Goal: Information Seeking & Learning: Learn about a topic

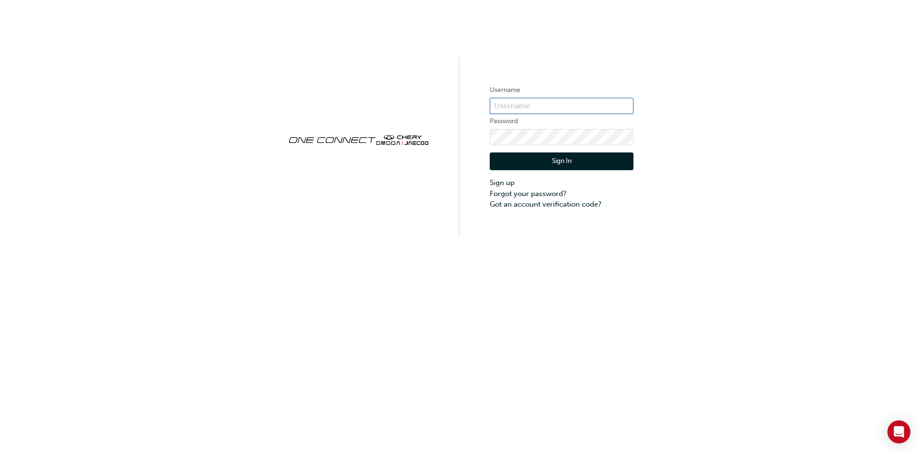
type input "CHAU0980"
click at [553, 158] on button "Sign In" at bounding box center [561, 161] width 144 height 18
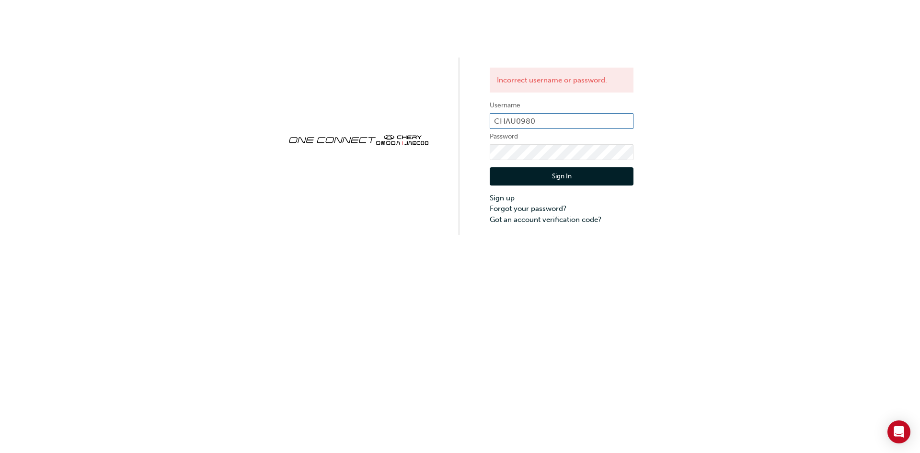
click at [575, 118] on input "CHAU0980" at bounding box center [561, 121] width 144 height 16
type input "chau0980"
click at [609, 170] on button "Sign In" at bounding box center [561, 176] width 144 height 18
click at [534, 114] on input "chau0980" at bounding box center [561, 121] width 144 height 16
type input "CHAU0980"
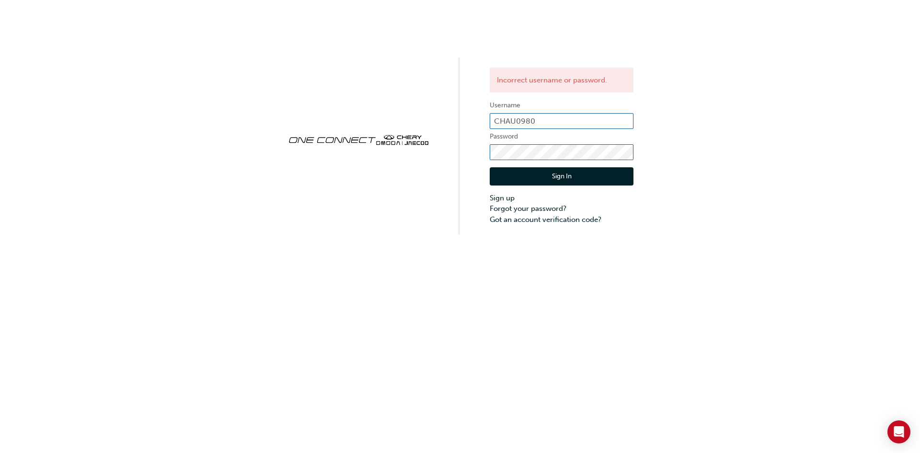
click button "Sign In" at bounding box center [561, 176] width 144 height 18
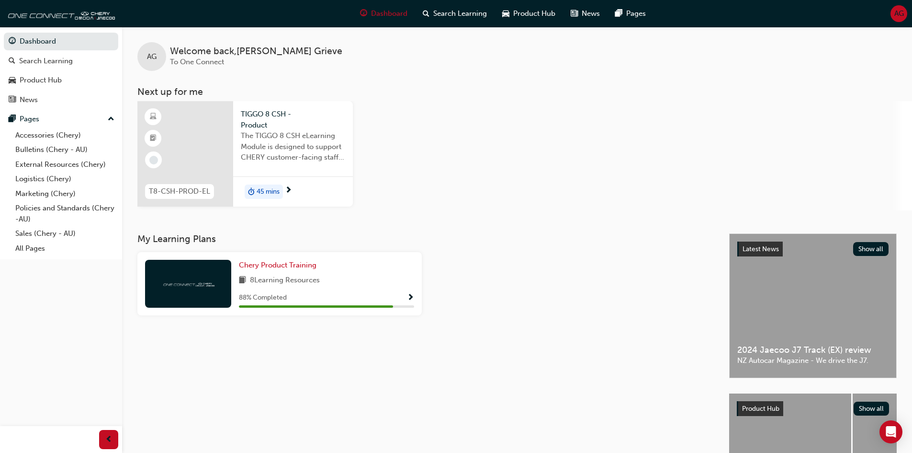
click at [228, 143] on div at bounding box center [185, 153] width 96 height 105
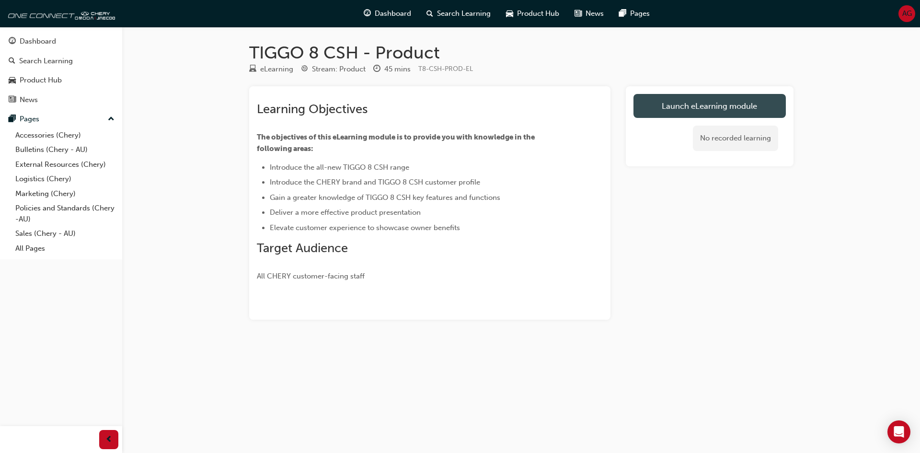
click at [690, 103] on link "Launch eLearning module" at bounding box center [709, 106] width 152 height 24
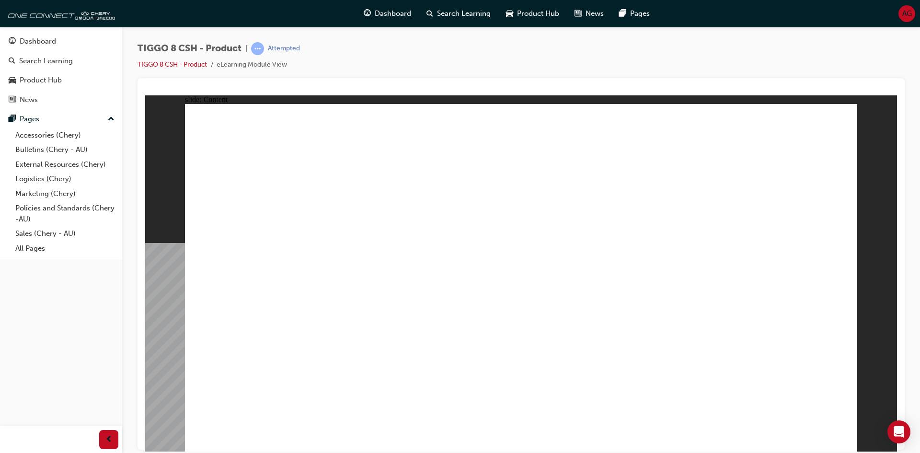
drag, startPoint x: 351, startPoint y: 408, endPoint x: 387, endPoint y: 404, distance: 36.1
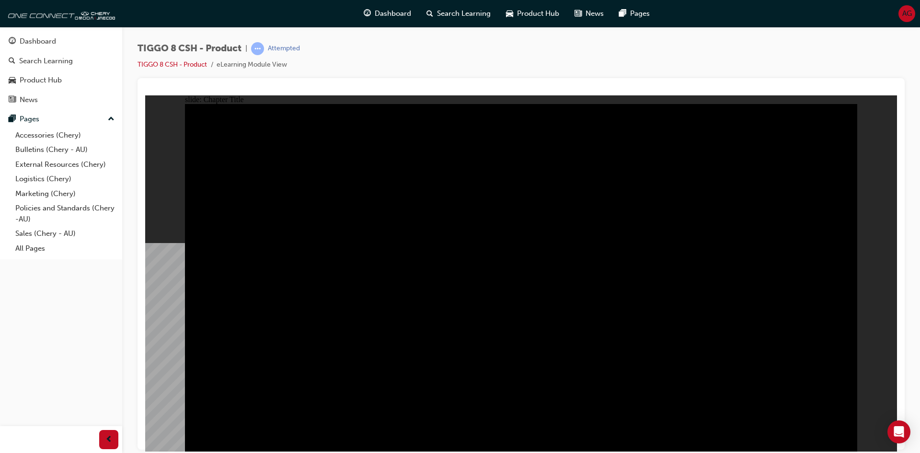
drag, startPoint x: 673, startPoint y: 253, endPoint x: 623, endPoint y: 256, distance: 49.9
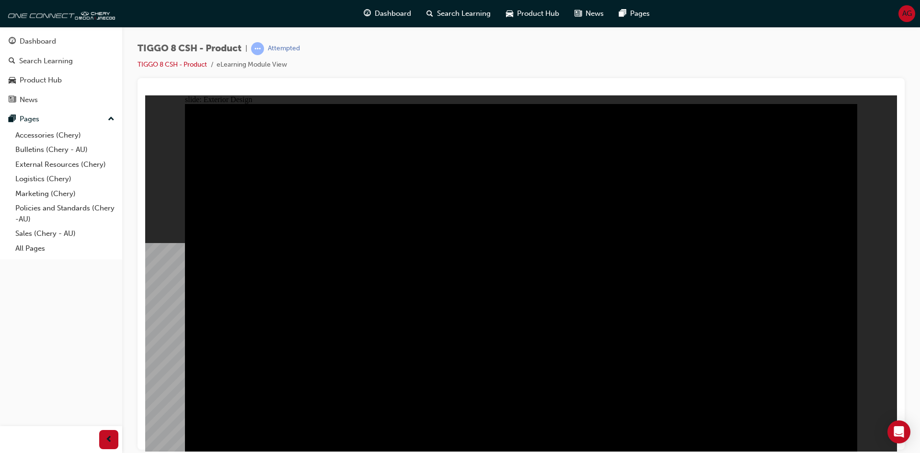
drag, startPoint x: 674, startPoint y: 331, endPoint x: 551, endPoint y: 319, distance: 123.7
drag, startPoint x: 226, startPoint y: 150, endPoint x: 279, endPoint y: 160, distance: 54.2
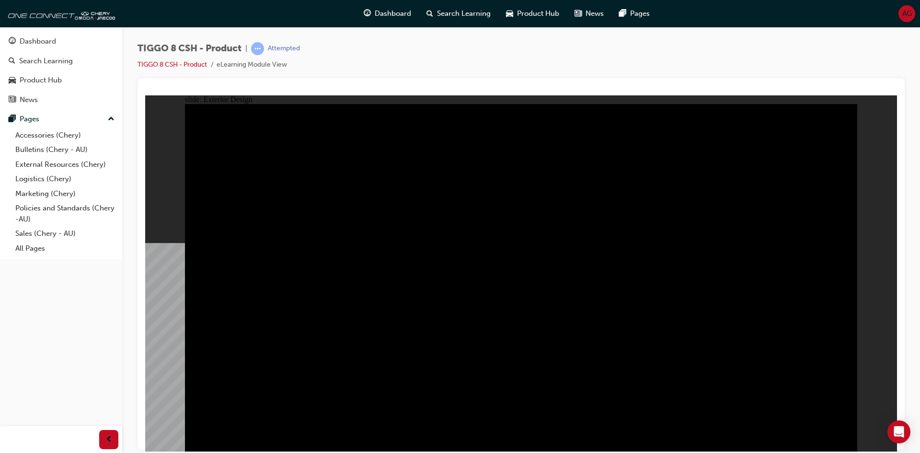
type input "11.35"
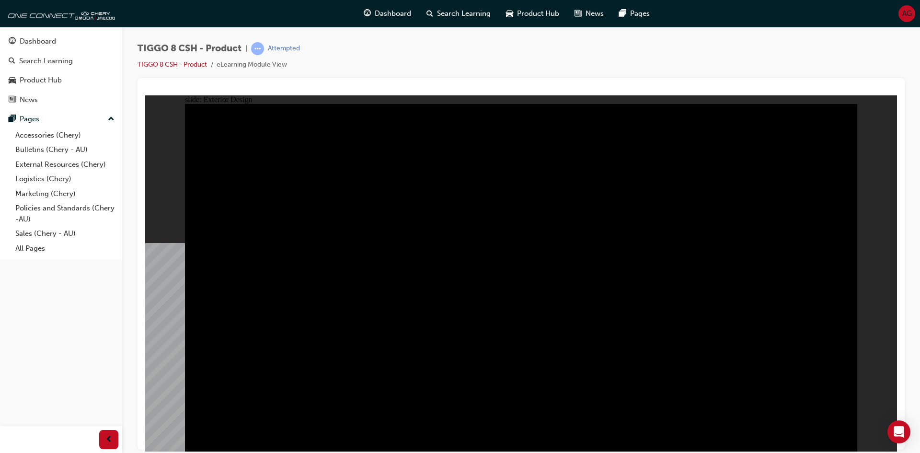
drag, startPoint x: 707, startPoint y: 222, endPoint x: 613, endPoint y: 221, distance: 94.4
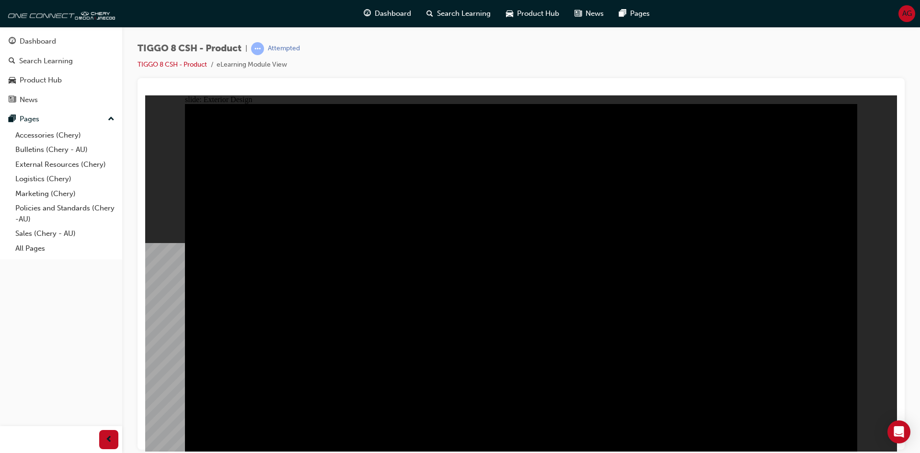
drag, startPoint x: 287, startPoint y: 136, endPoint x: 349, endPoint y: 146, distance: 62.0
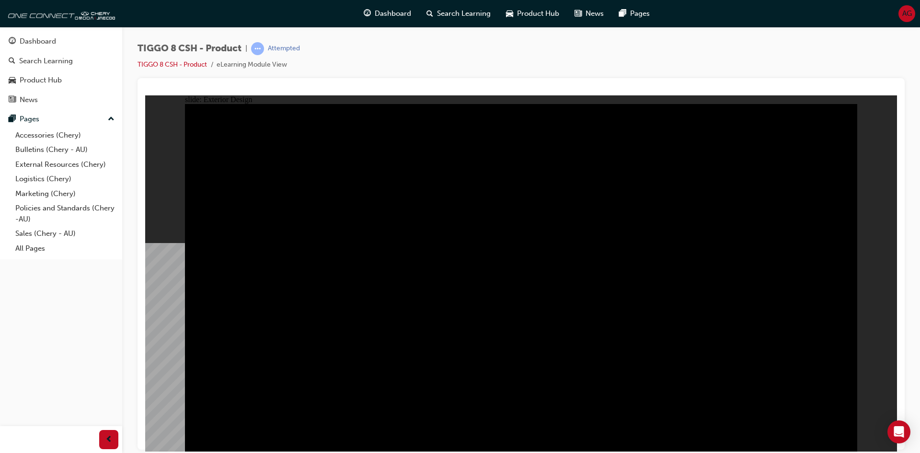
type input "0"
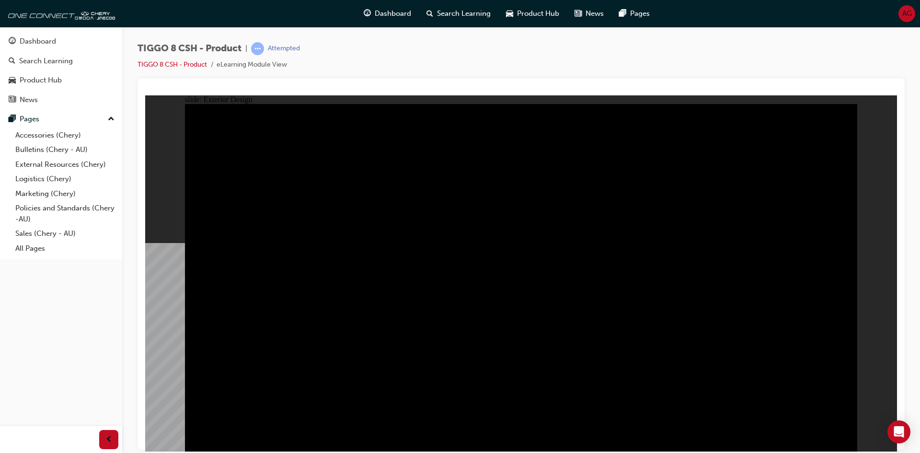
drag, startPoint x: 727, startPoint y: 164, endPoint x: 640, endPoint y: 154, distance: 87.3
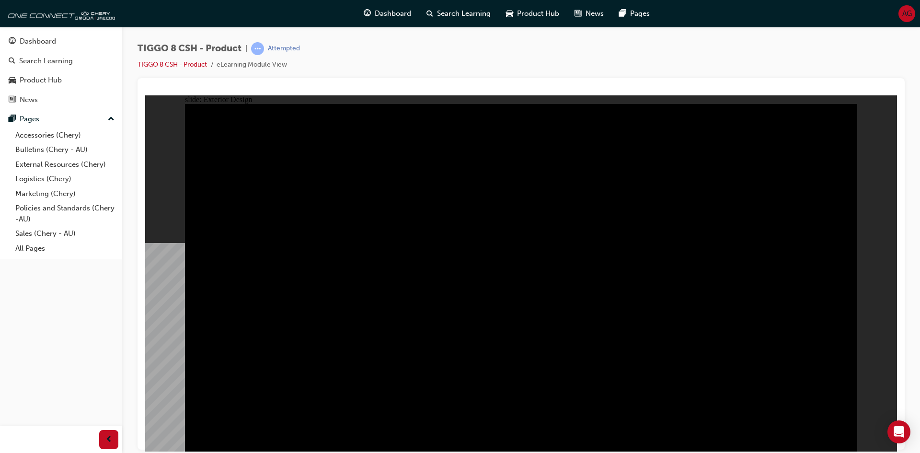
drag, startPoint x: 744, startPoint y: 208, endPoint x: 685, endPoint y: 215, distance: 59.2
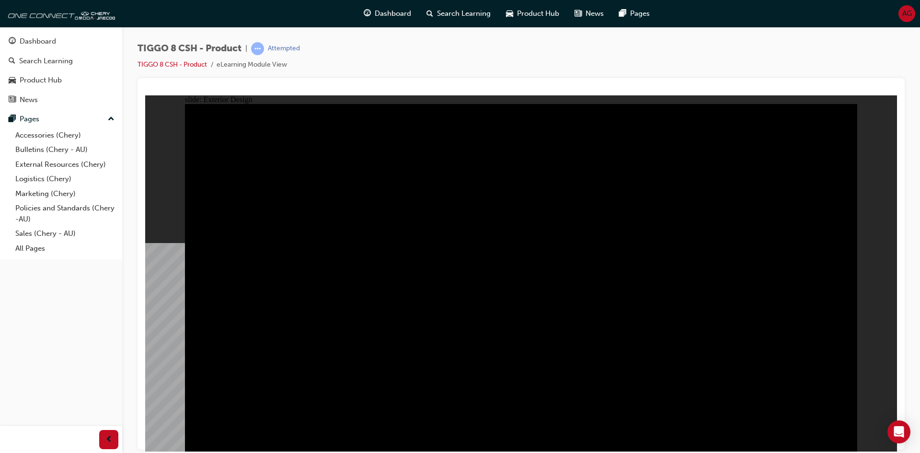
drag, startPoint x: 590, startPoint y: 189, endPoint x: 449, endPoint y: 225, distance: 144.9
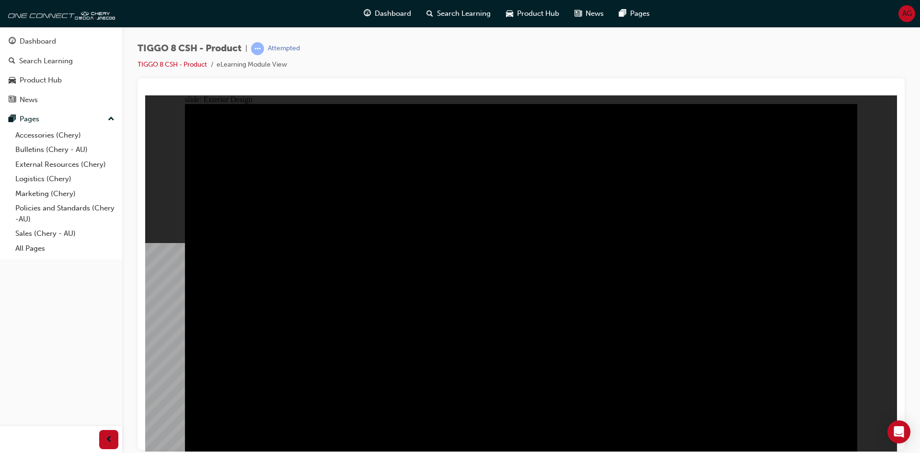
drag, startPoint x: 285, startPoint y: 317, endPoint x: 285, endPoint y: 346, distance: 29.7
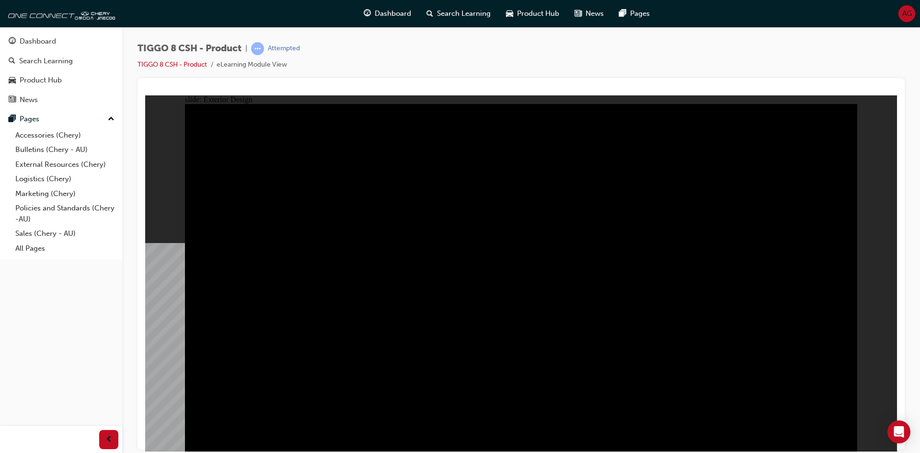
click at [869, 116] on div "slide: Exterior Design Rectangle 1 close.png DRAG SLIDER Rectangle 3 Rectangle …" at bounding box center [520, 273] width 751 height 356
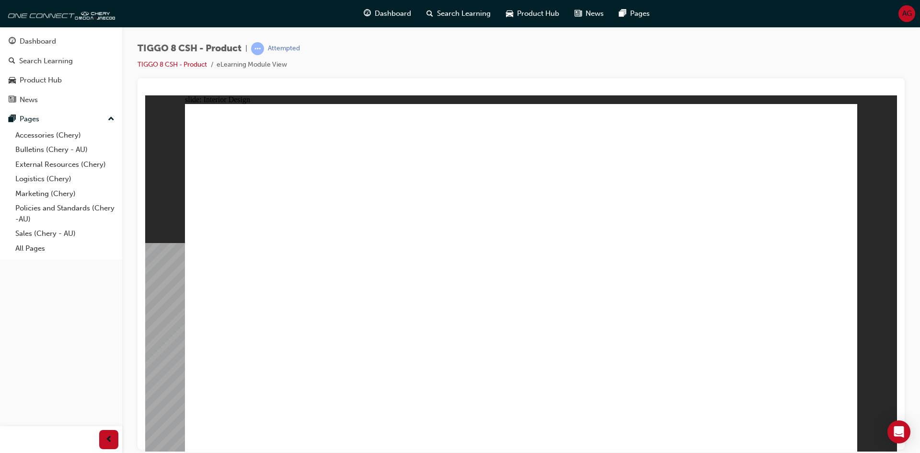
drag, startPoint x: 787, startPoint y: 433, endPoint x: 713, endPoint y: 437, distance: 74.3
drag, startPoint x: 708, startPoint y: 437, endPoint x: 764, endPoint y: 429, distance: 56.6
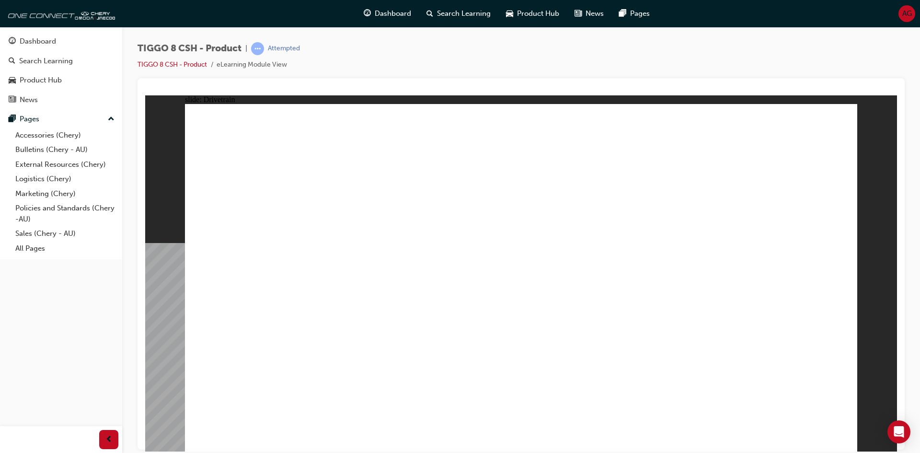
type input "24"
drag, startPoint x: 253, startPoint y: 265, endPoint x: 382, endPoint y: 275, distance: 129.3
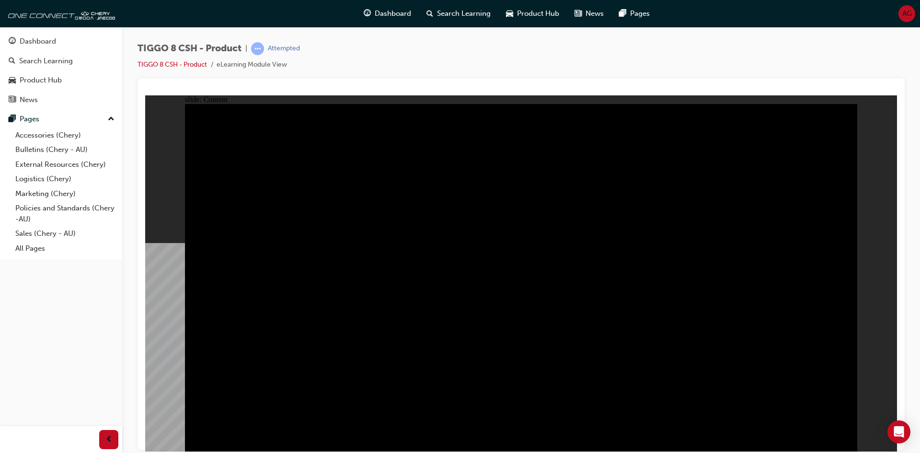
drag, startPoint x: 582, startPoint y: 248, endPoint x: 750, endPoint y: 250, distance: 168.1
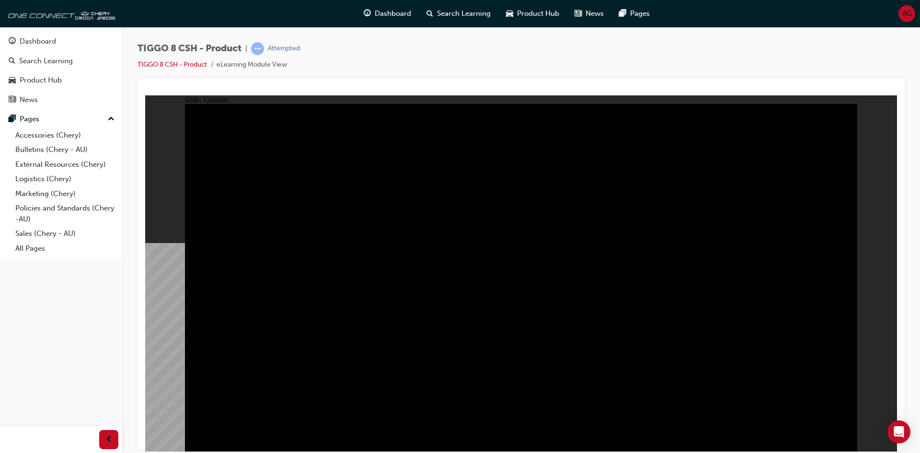
drag, startPoint x: 746, startPoint y: 311, endPoint x: 738, endPoint y: 313, distance: 8.0
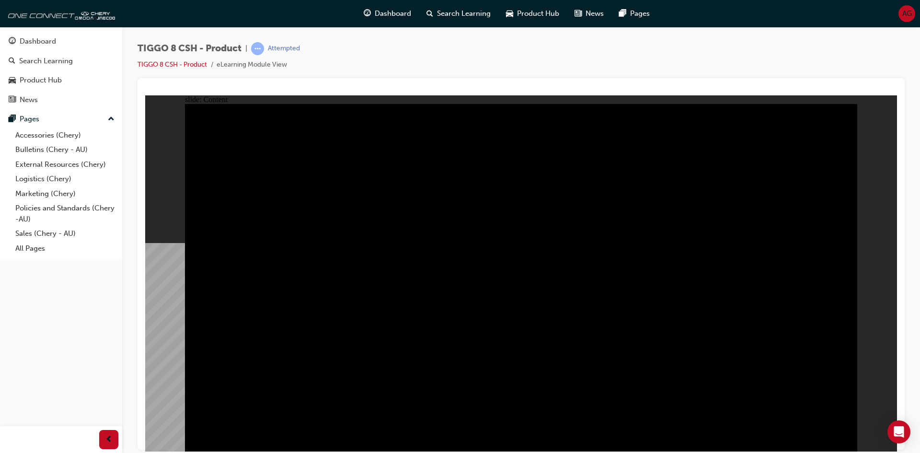
drag, startPoint x: 556, startPoint y: 237, endPoint x: 597, endPoint y: 232, distance: 41.0
drag, startPoint x: 544, startPoint y: 240, endPoint x: 591, endPoint y: 237, distance: 47.5
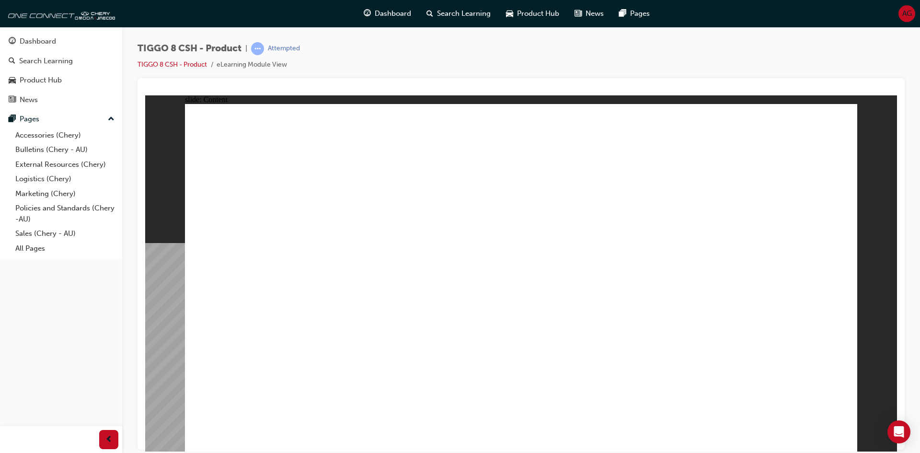
drag, startPoint x: 393, startPoint y: 219, endPoint x: 472, endPoint y: 226, distance: 79.3
drag, startPoint x: 560, startPoint y: 221, endPoint x: 608, endPoint y: 233, distance: 48.8
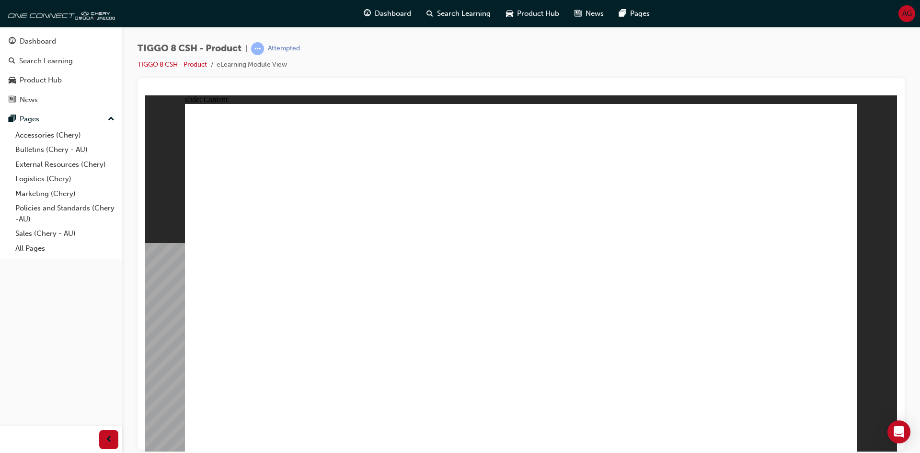
drag, startPoint x: 363, startPoint y: 218, endPoint x: 404, endPoint y: 226, distance: 41.9
drag, startPoint x: 646, startPoint y: 88, endPoint x: 419, endPoint y: 62, distance: 228.4
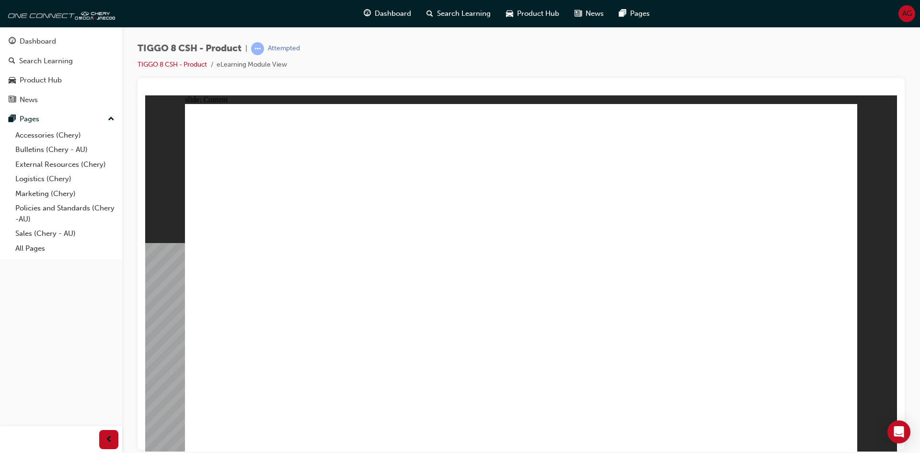
drag, startPoint x: 419, startPoint y: 62, endPoint x: 680, endPoint y: 72, distance: 261.2
click at [680, 72] on div "TIGGO 8 CSH - Product | Attempted TIGGO 8 CSH - Product eLearning Module View" at bounding box center [520, 60] width 767 height 36
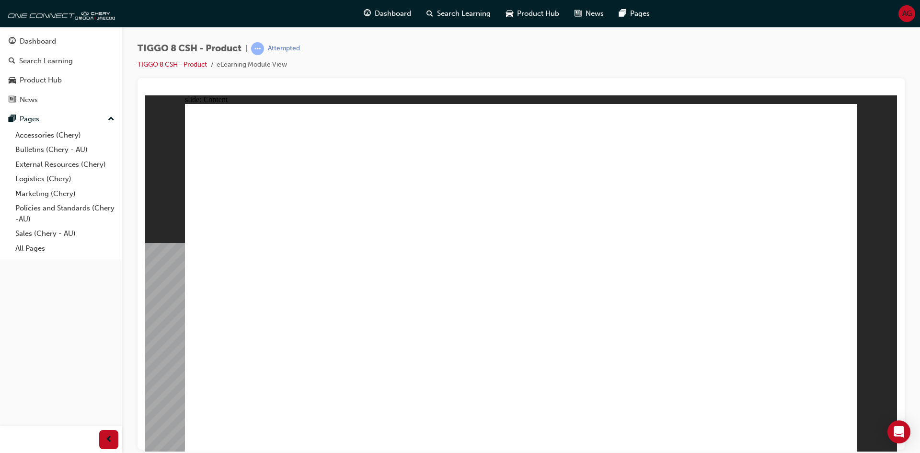
drag, startPoint x: 696, startPoint y: 353, endPoint x: 691, endPoint y: 338, distance: 16.4
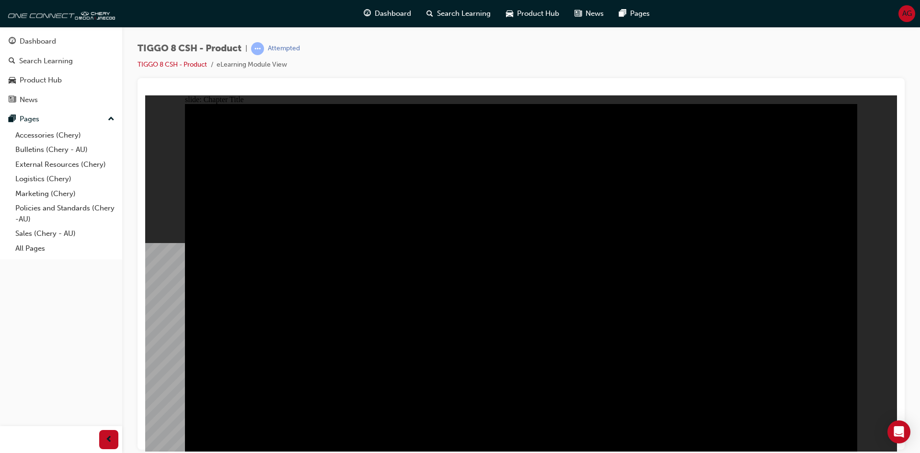
radio input "true"
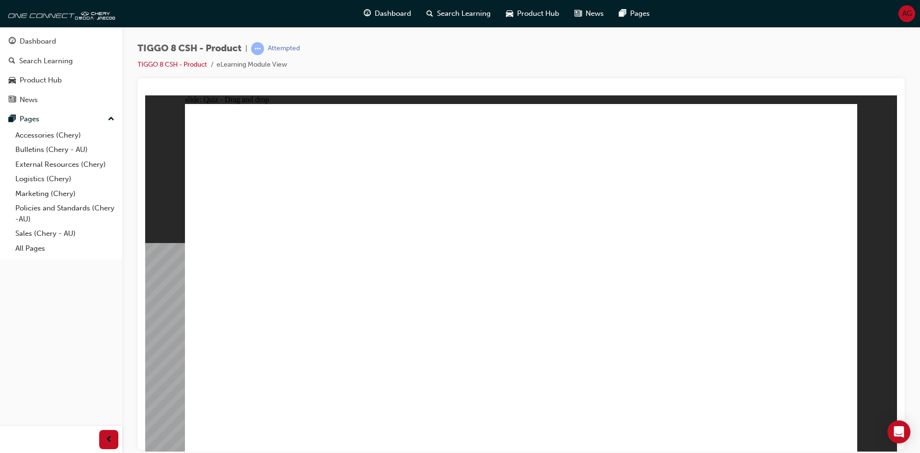
drag, startPoint x: 530, startPoint y: 152, endPoint x: 689, endPoint y: 309, distance: 223.9
drag, startPoint x: 665, startPoint y: 140, endPoint x: 420, endPoint y: 294, distance: 289.7
drag, startPoint x: 579, startPoint y: 215, endPoint x: 522, endPoint y: 296, distance: 98.6
drag, startPoint x: 741, startPoint y: 224, endPoint x: 794, endPoint y: 303, distance: 94.8
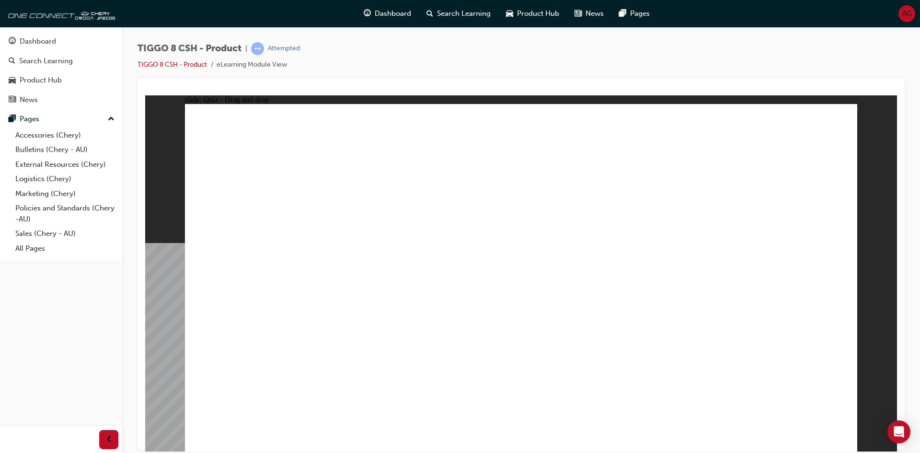
drag, startPoint x: 778, startPoint y: 141, endPoint x: 275, endPoint y: 297, distance: 526.7
checkbox input "true"
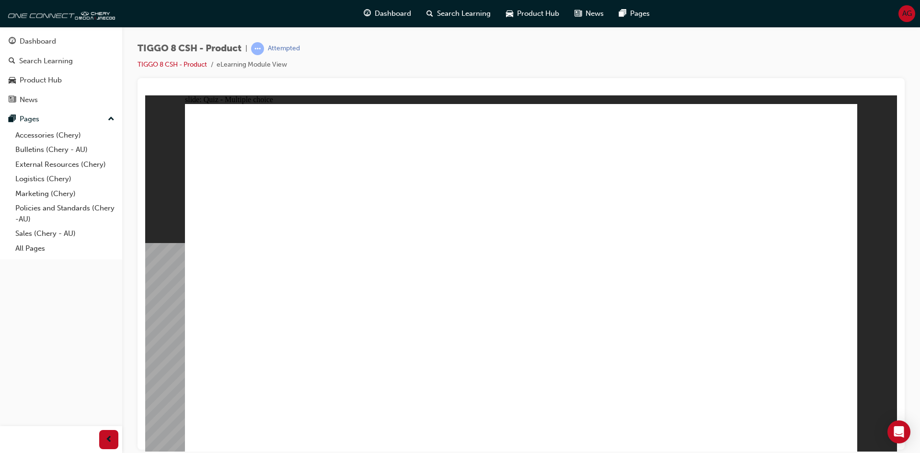
radio input "true"
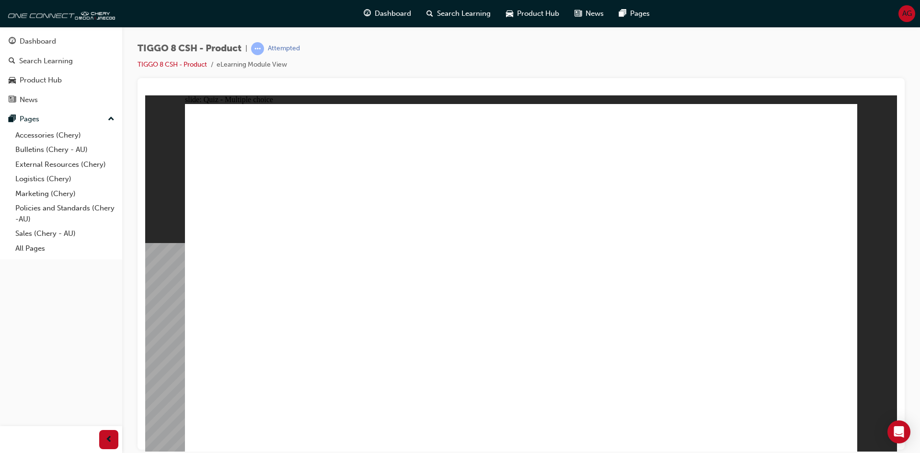
drag, startPoint x: 692, startPoint y: 172, endPoint x: 592, endPoint y: 311, distance: 170.9
drag, startPoint x: 782, startPoint y: 145, endPoint x: 676, endPoint y: 305, distance: 191.8
drag, startPoint x: 665, startPoint y: 191, endPoint x: 578, endPoint y: 320, distance: 155.6
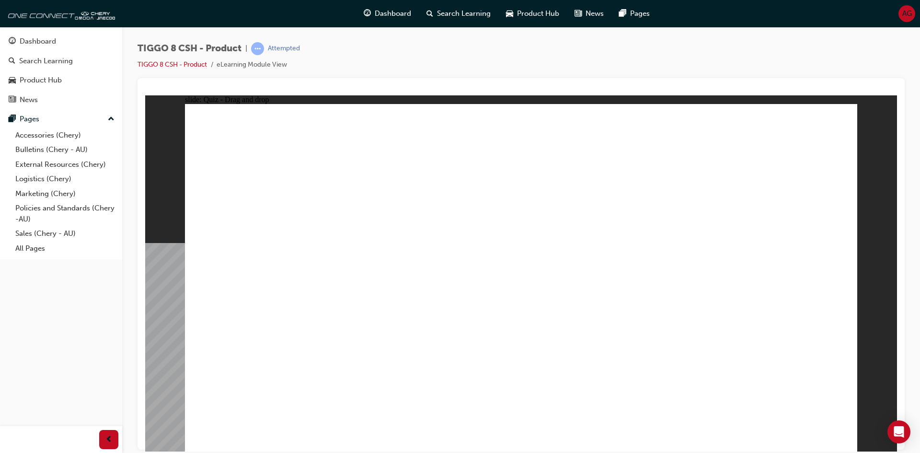
drag, startPoint x: 651, startPoint y: 141, endPoint x: 685, endPoint y: 316, distance: 177.7
drag, startPoint x: 774, startPoint y: 171, endPoint x: 283, endPoint y: 307, distance: 510.2
drag, startPoint x: 762, startPoint y: 171, endPoint x: 357, endPoint y: 316, distance: 429.5
drag, startPoint x: 766, startPoint y: 172, endPoint x: 631, endPoint y: 372, distance: 241.1
drag, startPoint x: 542, startPoint y: 344, endPoint x: 424, endPoint y: 332, distance: 118.9
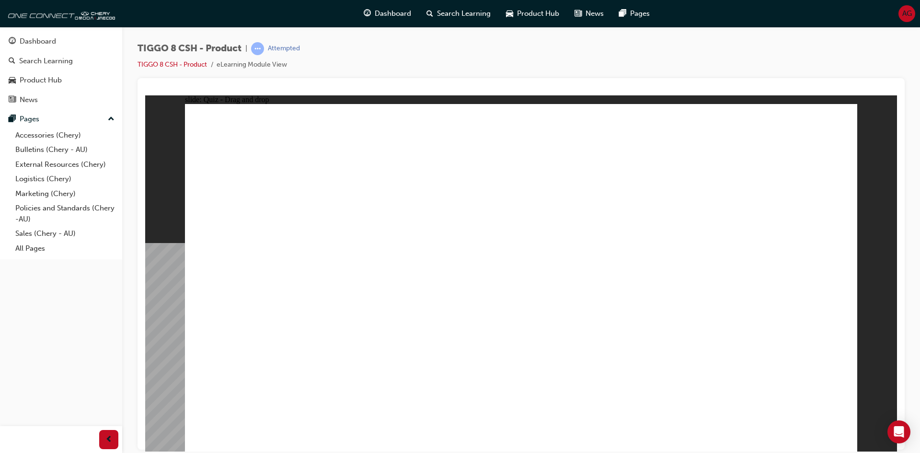
drag, startPoint x: 802, startPoint y: 166, endPoint x: 576, endPoint y: 356, distance: 295.8
drag, startPoint x: 574, startPoint y: 352, endPoint x: 306, endPoint y: 306, distance: 272.1
drag, startPoint x: 795, startPoint y: 166, endPoint x: 307, endPoint y: 298, distance: 505.7
drag, startPoint x: 745, startPoint y: 173, endPoint x: 625, endPoint y: 365, distance: 226.8
drag, startPoint x: 500, startPoint y: 145, endPoint x: 650, endPoint y: 316, distance: 227.1
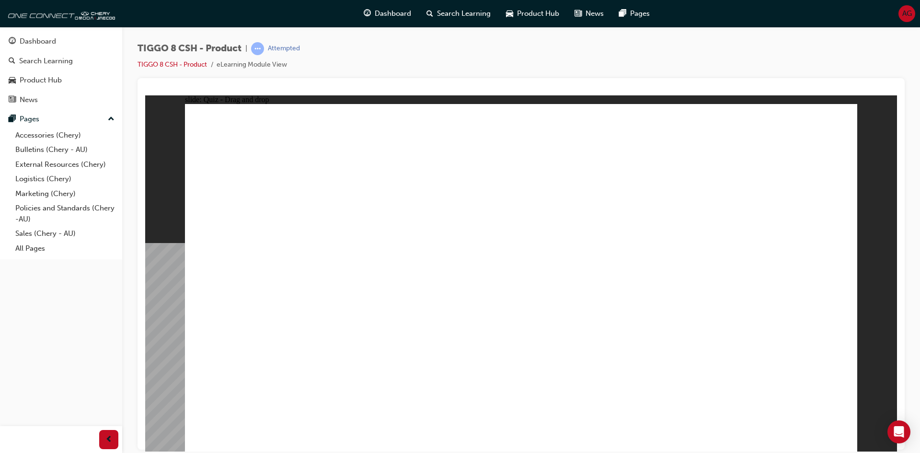
drag, startPoint x: 562, startPoint y: 174, endPoint x: 371, endPoint y: 317, distance: 238.9
drag, startPoint x: 506, startPoint y: 166, endPoint x: 266, endPoint y: 295, distance: 271.7
drag, startPoint x: 481, startPoint y: 170, endPoint x: 547, endPoint y: 353, distance: 194.5
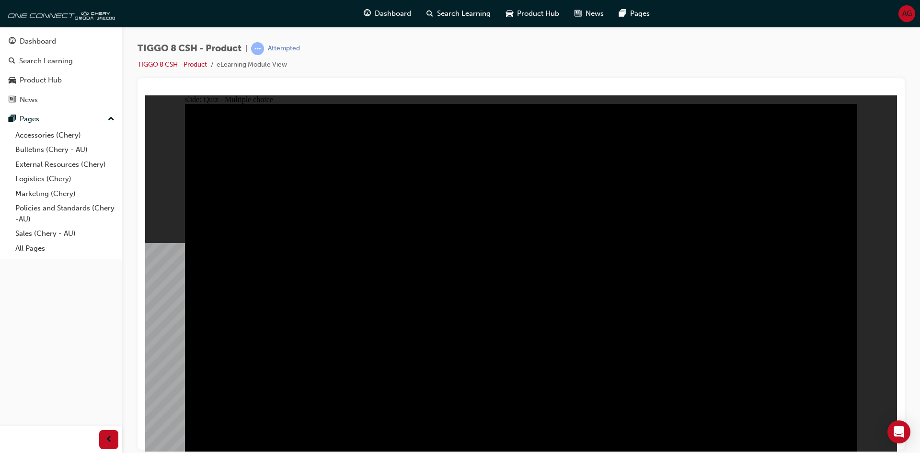
radio input "true"
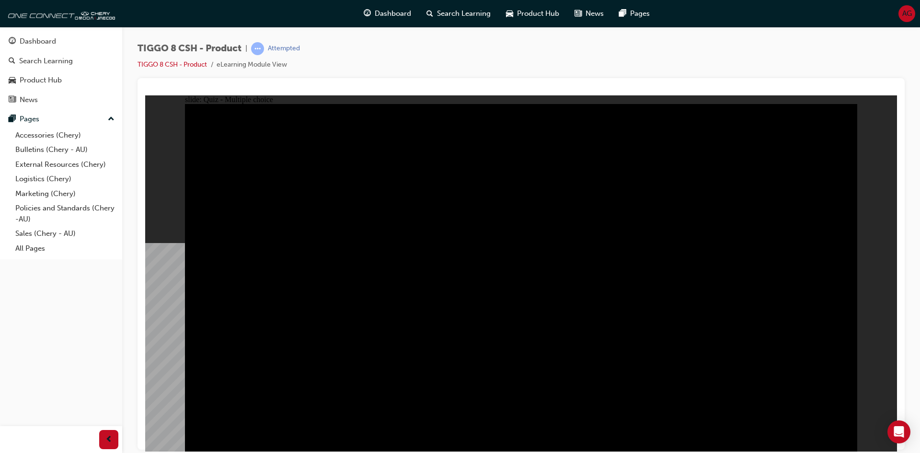
radio input "true"
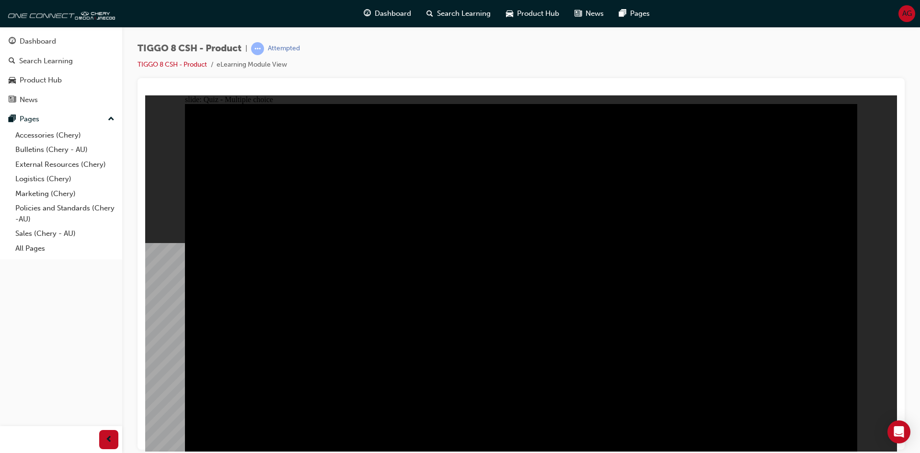
checkbox input "true"
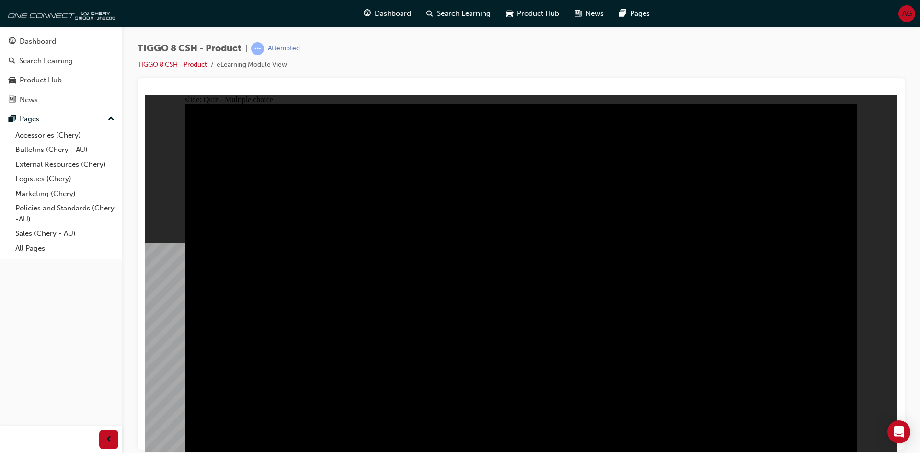
checkbox input "true"
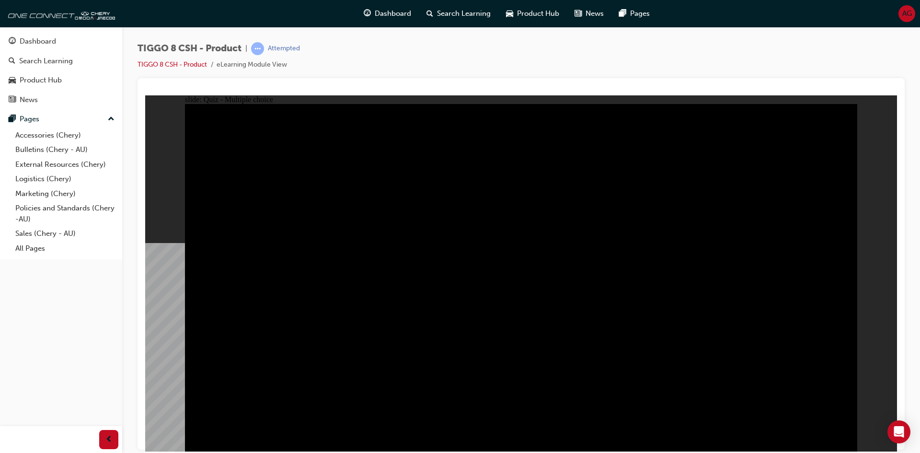
checkbox input "true"
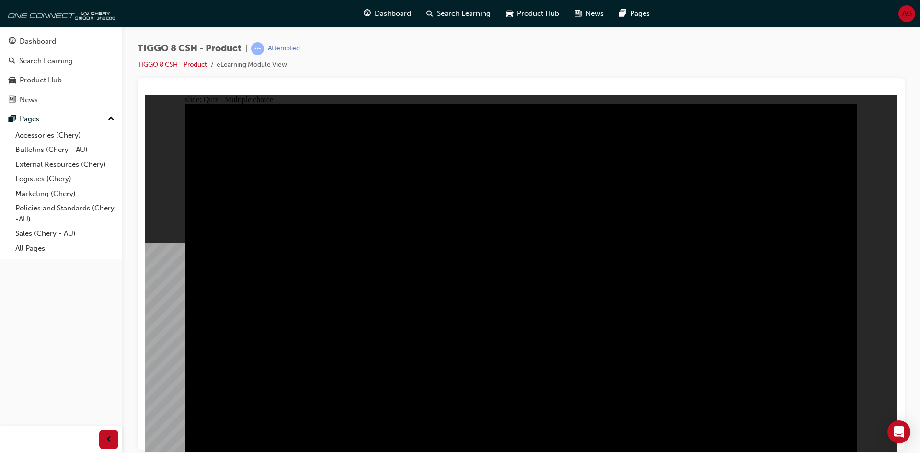
checkbox input "true"
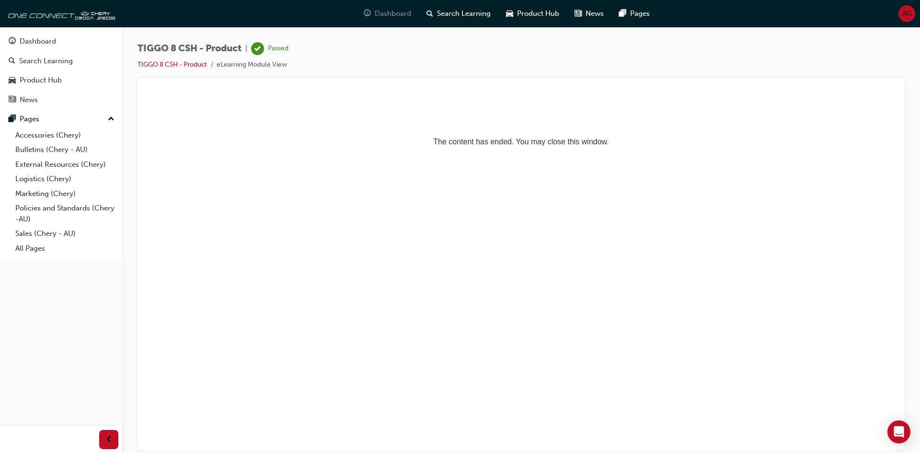
click at [406, 12] on span "Dashboard" at bounding box center [393, 13] width 36 height 11
